Goal: Find specific page/section: Find specific page/section

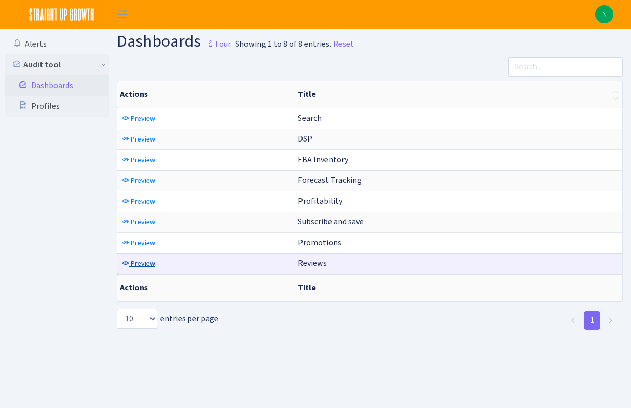
click at [144, 262] on span "Preview" at bounding box center [143, 264] width 24 height 10
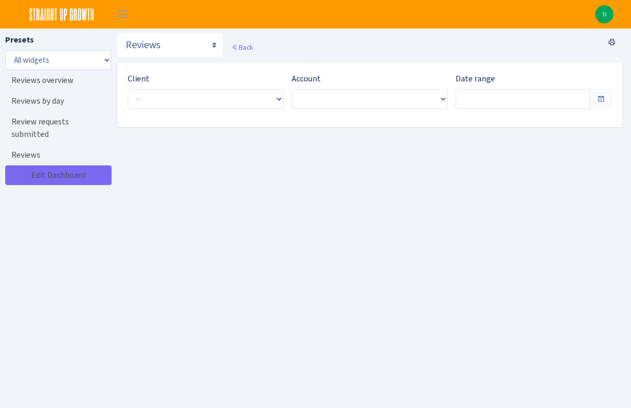
type input "Aug 1, 2025 - Aug 30, 2025"
click at [179, 101] on span "Select an entry" at bounding box center [157, 99] width 46 height 10
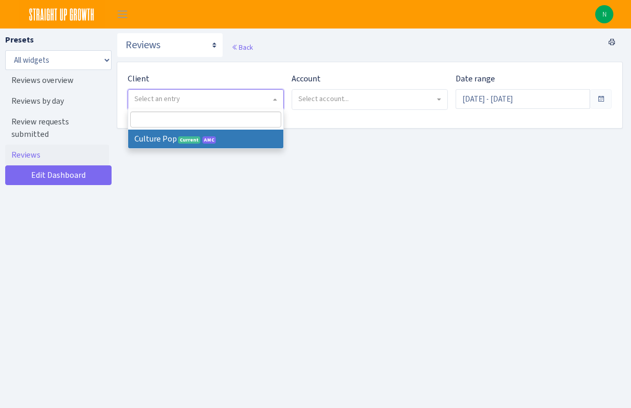
select select "493"
select select
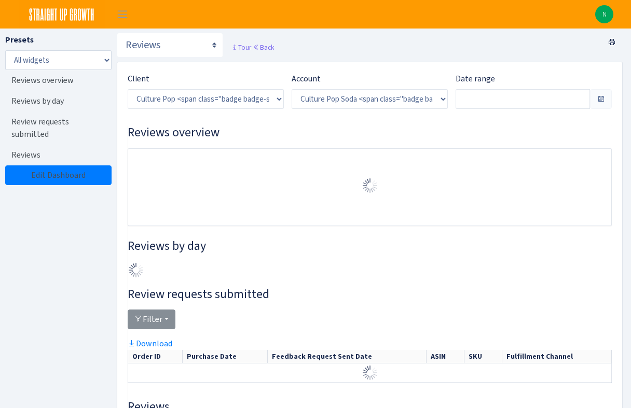
select select "1581829893696978"
type input "Aug 4, 2025 - Sep 2, 2025"
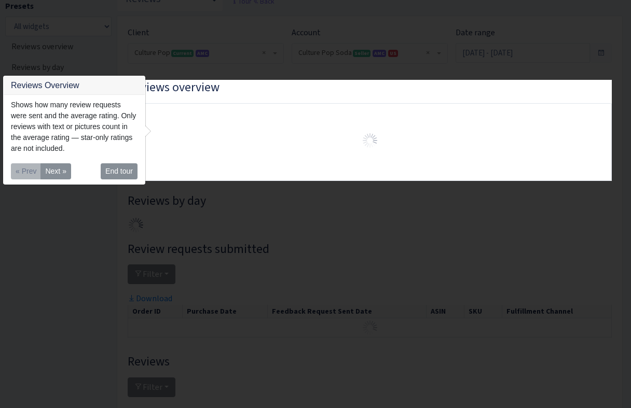
scroll to position [33, 0]
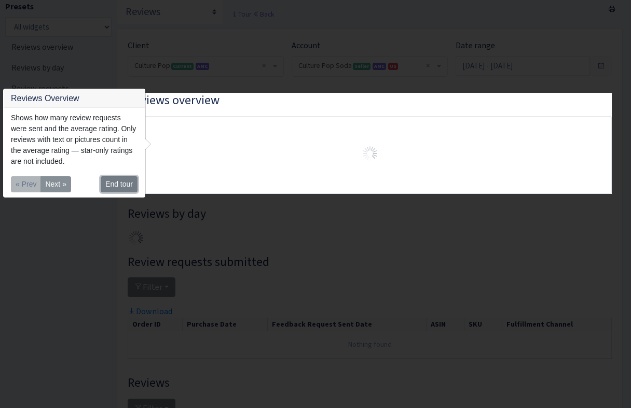
click at [111, 186] on button "End tour" at bounding box center [119, 184] width 37 height 16
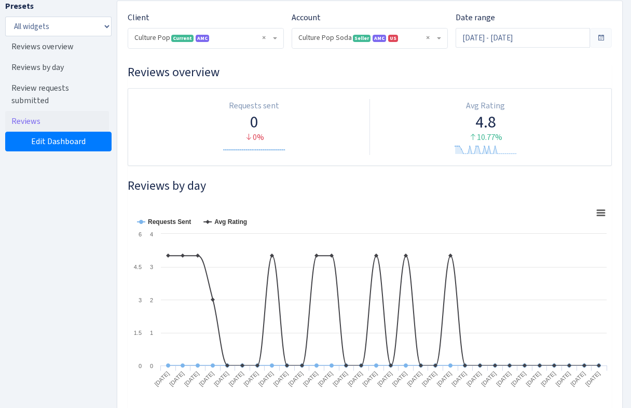
scroll to position [63, 0]
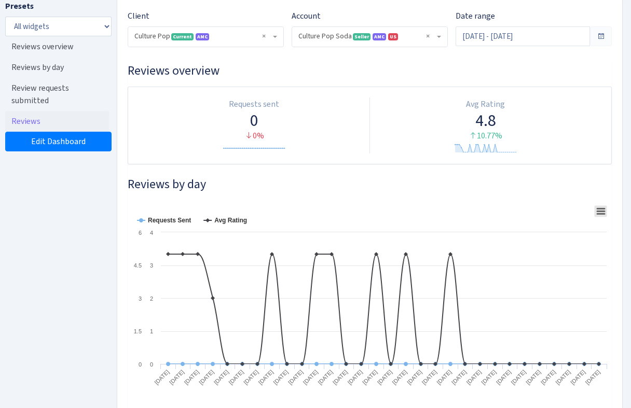
click at [598, 213] on rect at bounding box center [601, 210] width 12 height 11
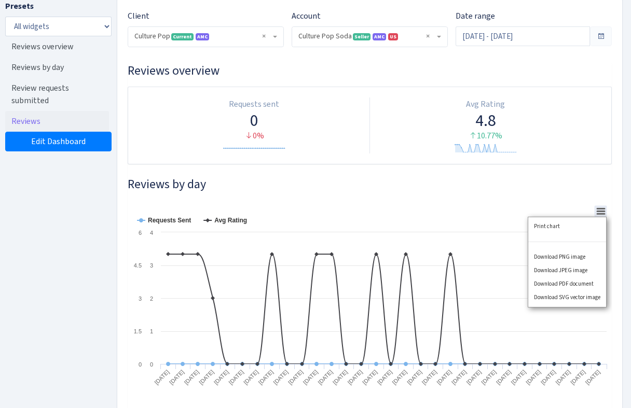
click at [598, 213] on div "Print chart Download PNG image Download JPEG image Download PDF document Downlo…" at bounding box center [567, 262] width 104 height 116
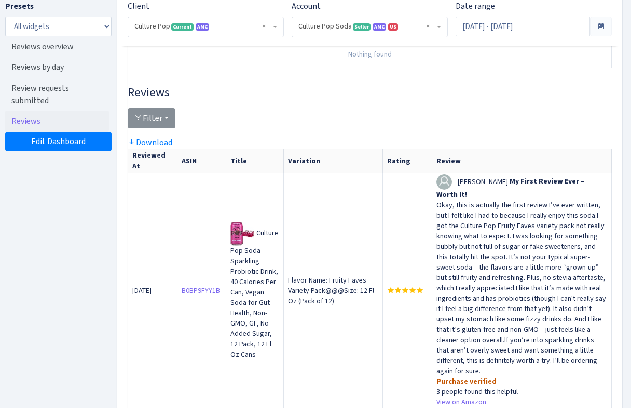
scroll to position [0, 0]
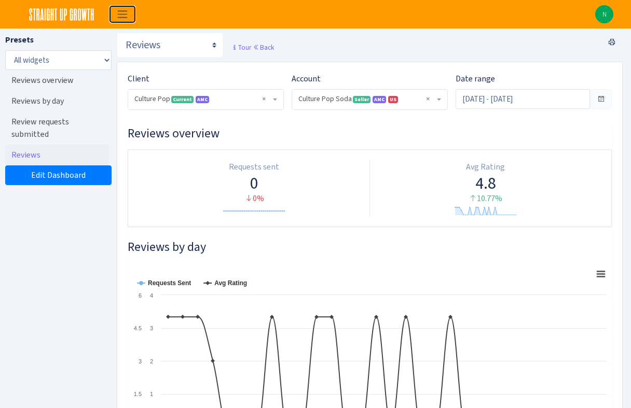
click at [121, 12] on span "Toggle navigation" at bounding box center [123, 14] width 16 height 12
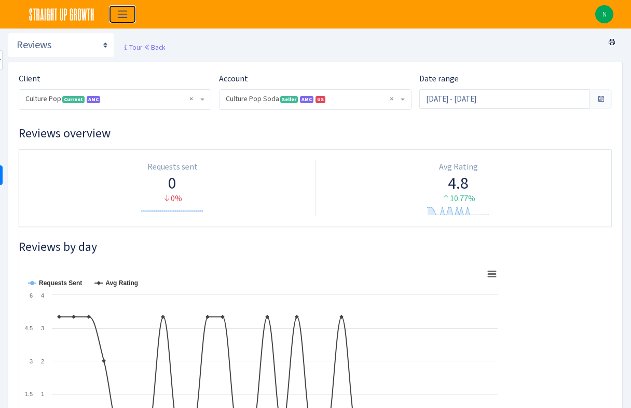
click at [121, 12] on span "Toggle navigation" at bounding box center [123, 14] width 16 height 12
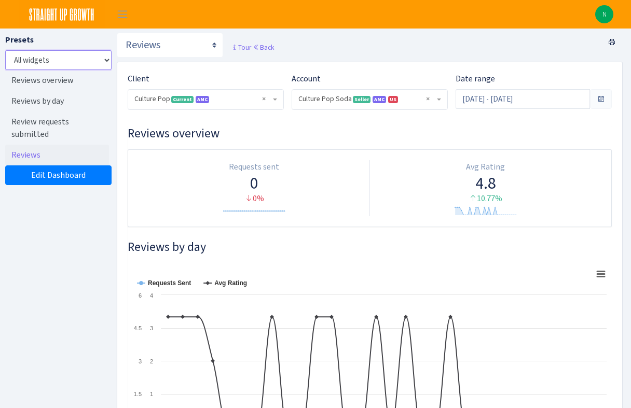
click at [58, 65] on select "All widgets" at bounding box center [58, 60] width 106 height 20
click at [165, 42] on select "Search DSP FBA Inventory Forecast Tracking Profitability Subscribe and save Pro…" at bounding box center [170, 45] width 106 height 25
select select "https://straightupgrowth.com/admin/dashboard/21/show"
click at [117, 33] on select "Search DSP FBA Inventory Forecast Tracking Profitability Subscribe and save Pro…" at bounding box center [170, 45] width 106 height 25
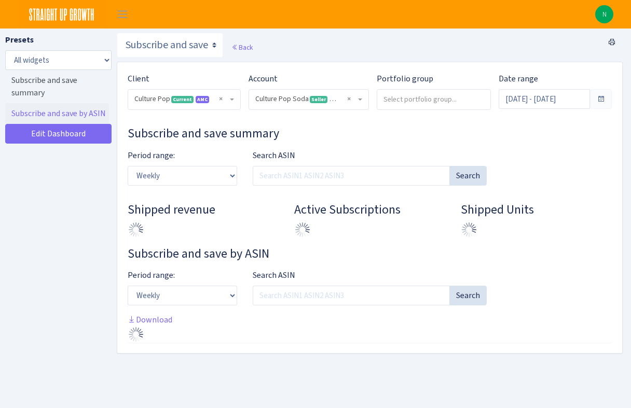
select select "1581829893696978"
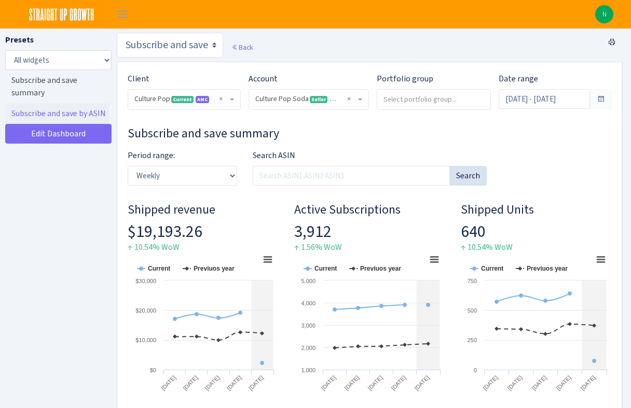
click at [169, 47] on select "Search DSP FBA Inventory Forecast Tracking Profitability Subscribe and save Pro…" at bounding box center [170, 45] width 106 height 25
